Goal: Task Accomplishment & Management: Manage account settings

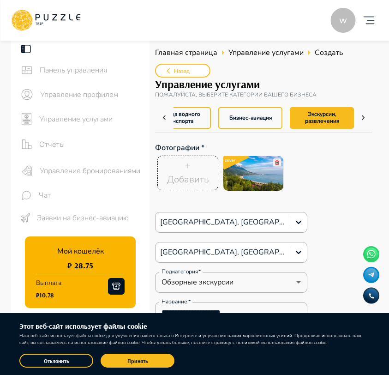
click at [371, 21] on icon "account of current user" at bounding box center [368, 20] width 18 height 18
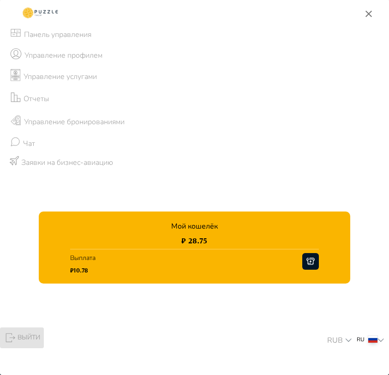
click at [27, 340] on button "Выйти" at bounding box center [22, 337] width 44 height 21
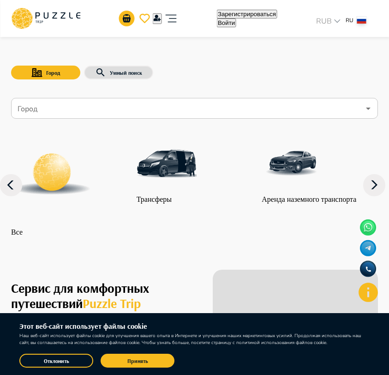
click at [180, 17] on icon "account of current user" at bounding box center [171, 18] width 18 height 18
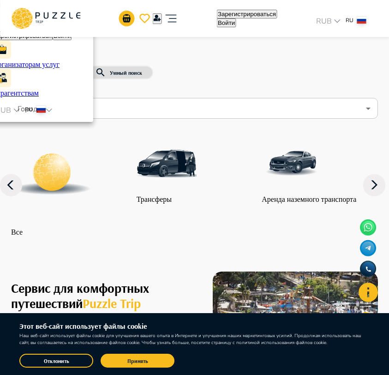
click at [72, 31] on button "Войти" at bounding box center [62, 35] width 19 height 9
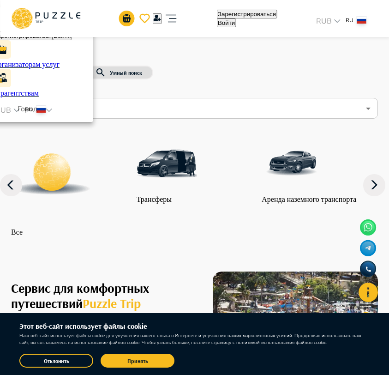
type input "**********"
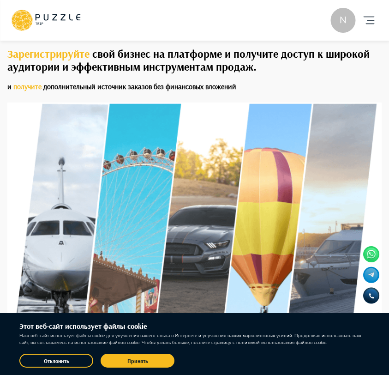
click at [370, 24] on icon "account of current user" at bounding box center [368, 20] width 18 height 18
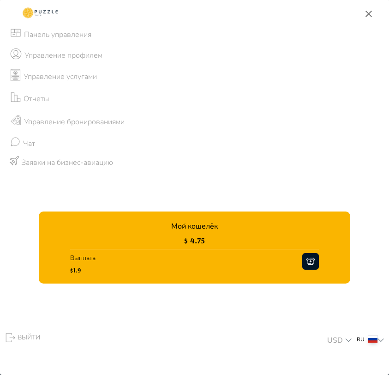
click at [92, 120] on p "Управление бронированиями" at bounding box center [74, 121] width 101 height 11
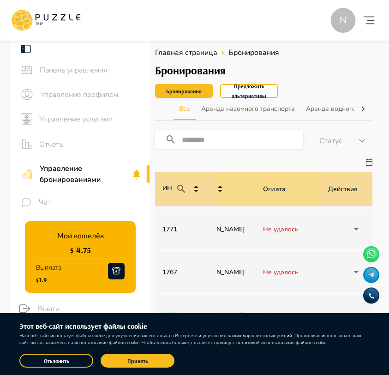
scroll to position [0, 809]
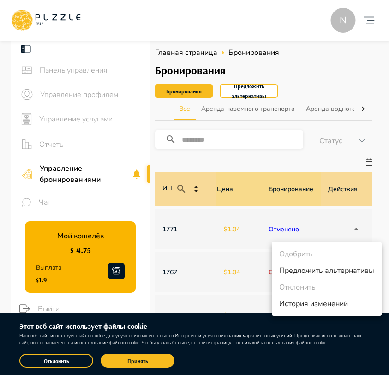
click at [292, 158] on div at bounding box center [194, 187] width 389 height 375
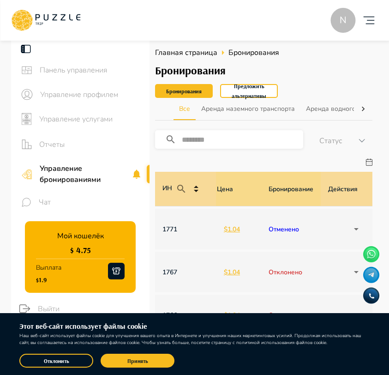
scroll to position [0, 0]
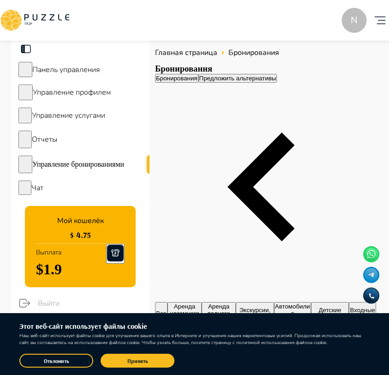
scroll to position [0, 809]
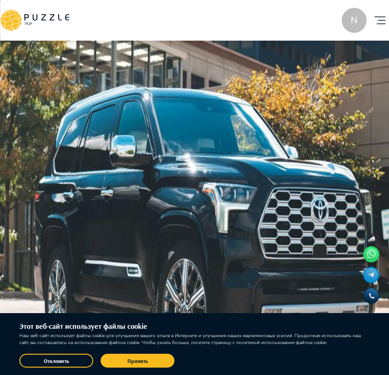
click at [167, 49] on icon "button" at bounding box center [162, 54] width 12 height 12
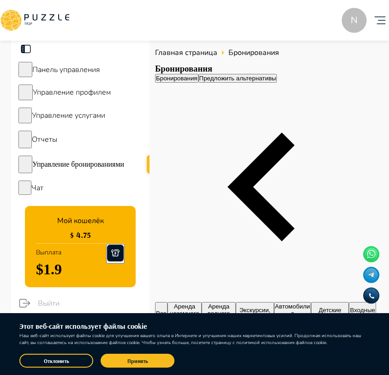
scroll to position [0, 809]
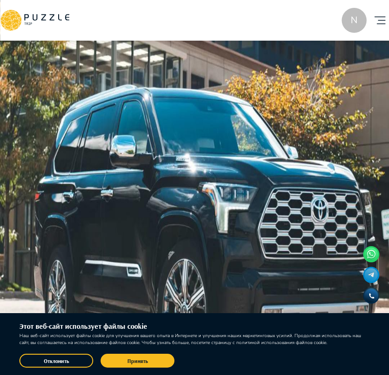
scroll to position [155, 0]
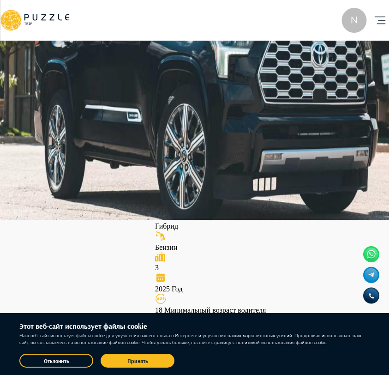
click at [170, 86] on label at bounding box center [263, 47] width 217 height 230
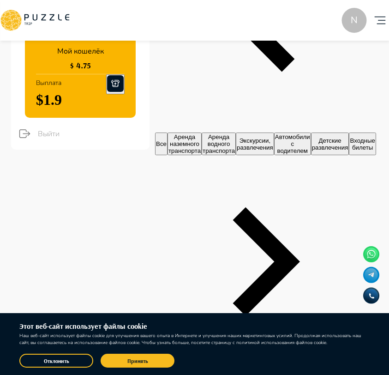
scroll to position [192, 0]
